Goal: Browse casually: Explore the website without a specific task or goal

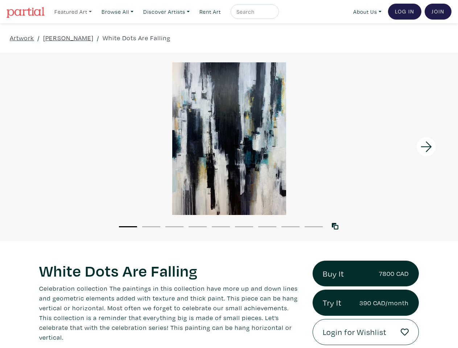
click at [74, 12] on link "Featured Art" at bounding box center [73, 11] width 44 height 15
click at [95, 12] on link "Browse All" at bounding box center [73, 11] width 44 height 15
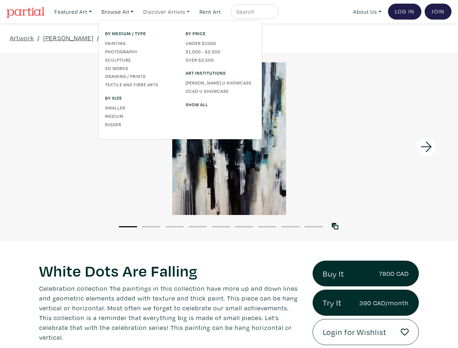
click at [95, 12] on link "Discover Artists" at bounding box center [73, 11] width 44 height 15
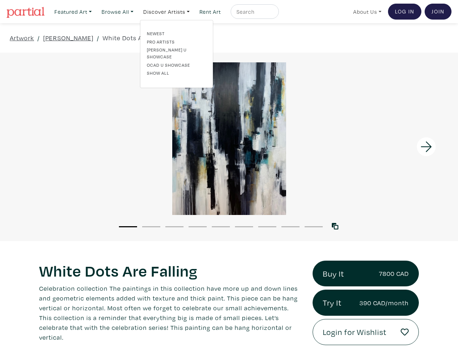
click at [366, 12] on link "About Us" at bounding box center [367, 11] width 35 height 15
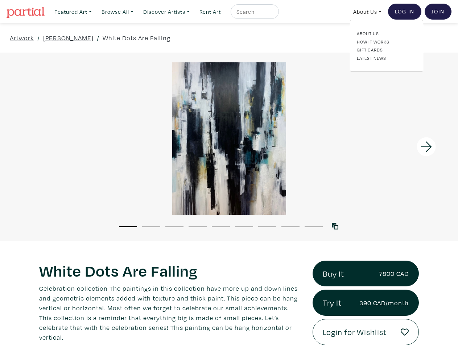
click at [401, 147] on div at bounding box center [401, 147] width 115 height 189
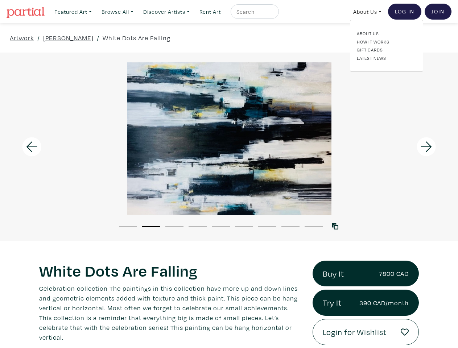
click at [128, 226] on button "1" at bounding box center [128, 226] width 18 height 1
click at [151, 226] on button "2" at bounding box center [151, 226] width 18 height 1
click at [174, 226] on button "3" at bounding box center [174, 226] width 18 height 1
click at [198, 226] on button "4" at bounding box center [198, 226] width 18 height 1
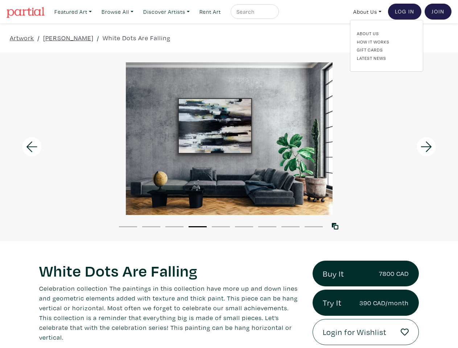
click at [221, 226] on button "5" at bounding box center [221, 226] width 18 height 1
